Goal: Task Accomplishment & Management: Complete application form

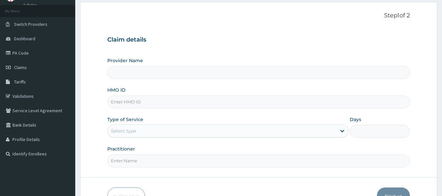
type input "ham/10032/a"
click at [145, 129] on div "Select type" at bounding box center [222, 131] width 229 height 10
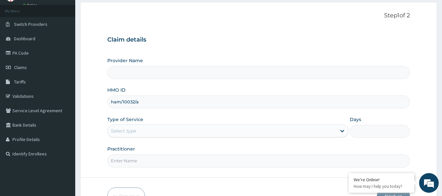
click at [144, 135] on div "Select type" at bounding box center [222, 131] width 229 height 10
click at [205, 129] on div "Select type" at bounding box center [222, 131] width 229 height 10
click at [200, 137] on div "Select type" at bounding box center [227, 130] width 241 height 13
click at [173, 141] on div "Provider Name HMO ID ham/10032/a Type of Service Select type Days Practitioner" at bounding box center [258, 112] width 303 height 110
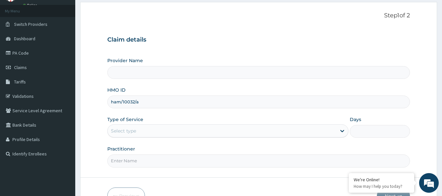
click at [170, 136] on div "Select type" at bounding box center [222, 131] width 229 height 10
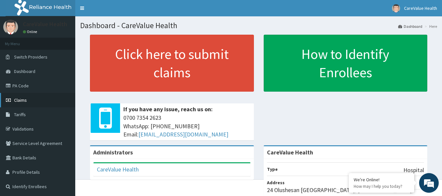
click at [19, 99] on span "Claims" at bounding box center [20, 100] width 13 height 6
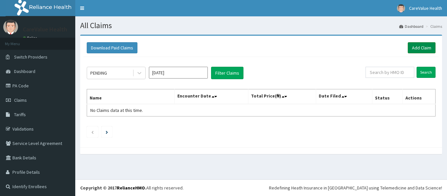
click at [409, 50] on link "Add Claim" at bounding box center [422, 47] width 28 height 11
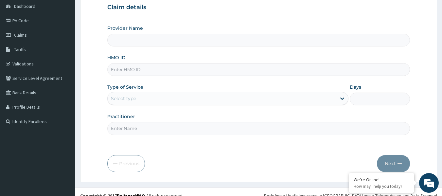
scroll to position [65, 0]
click at [130, 100] on div "Select type" at bounding box center [123, 98] width 25 height 7
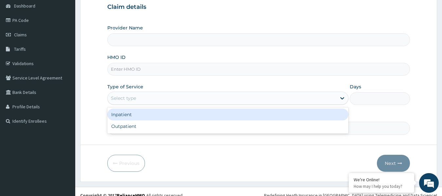
type input "CareValue Health"
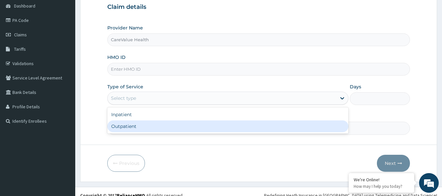
click at [129, 123] on div "Outpatient" at bounding box center [227, 126] width 241 height 12
type input "1"
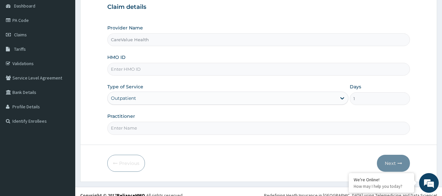
click at [131, 64] on input "HMO ID" at bounding box center [258, 69] width 303 height 13
type input "lpd/10197/b"
click at [131, 137] on form "Step 1 of 2 Claim details Provider Name CareValue Health HMO ID lpd/10197/b Typ…" at bounding box center [258, 75] width 357 height 212
click at [133, 133] on input "Practitioner" at bounding box center [258, 128] width 303 height 13
type input "k;lm"
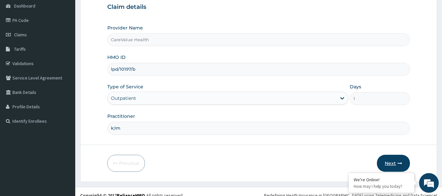
click at [404, 159] on button "Next" at bounding box center [393, 163] width 33 height 17
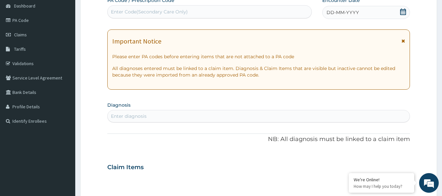
click at [400, 12] on icon at bounding box center [403, 12] width 7 height 7
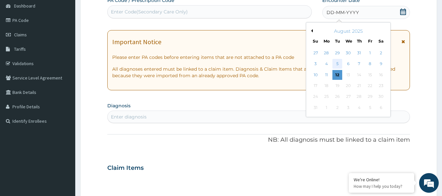
click at [339, 60] on div "5" at bounding box center [338, 64] width 10 height 10
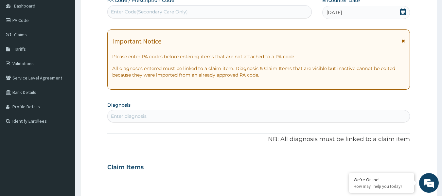
click at [199, 113] on div "Enter diagnosis" at bounding box center [259, 116] width 302 height 10
type input "mal"
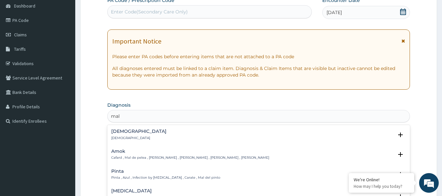
click at [127, 137] on div "[DEMOGRAPHIC_DATA] [DEMOGRAPHIC_DATA]" at bounding box center [258, 134] width 295 height 11
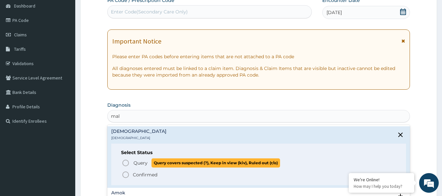
click at [122, 162] on icon "status option query" at bounding box center [126, 163] width 8 height 8
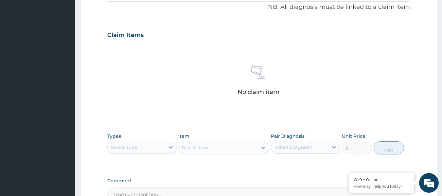
scroll to position [262, 0]
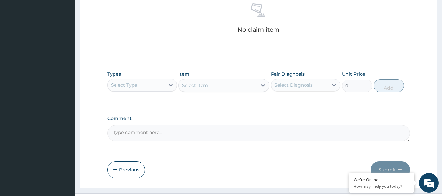
click at [132, 77] on div "Types Select Type" at bounding box center [142, 82] width 70 height 22
click at [133, 83] on div "Select Type" at bounding box center [124, 85] width 26 height 7
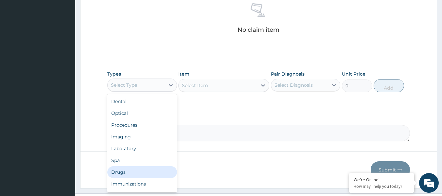
click at [129, 170] on div "Drugs" at bounding box center [142, 172] width 70 height 12
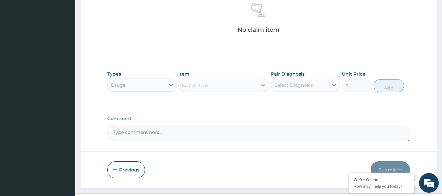
click at [190, 77] on div "Item Select Item" at bounding box center [223, 82] width 91 height 22
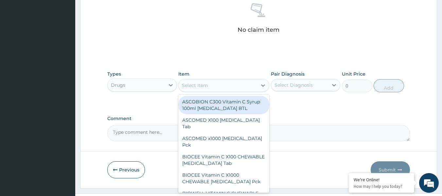
click at [196, 84] on div "Select Item" at bounding box center [195, 85] width 26 height 7
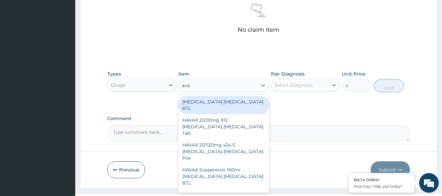
type input "avam"
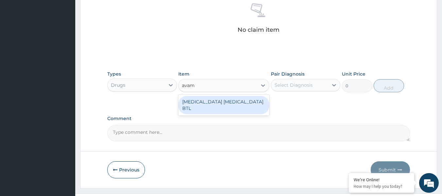
click at [230, 104] on div "[MEDICAL_DATA] [MEDICAL_DATA] BTL" at bounding box center [223, 105] width 91 height 18
type input "13225"
